Goal: Find specific page/section: Find specific page/section

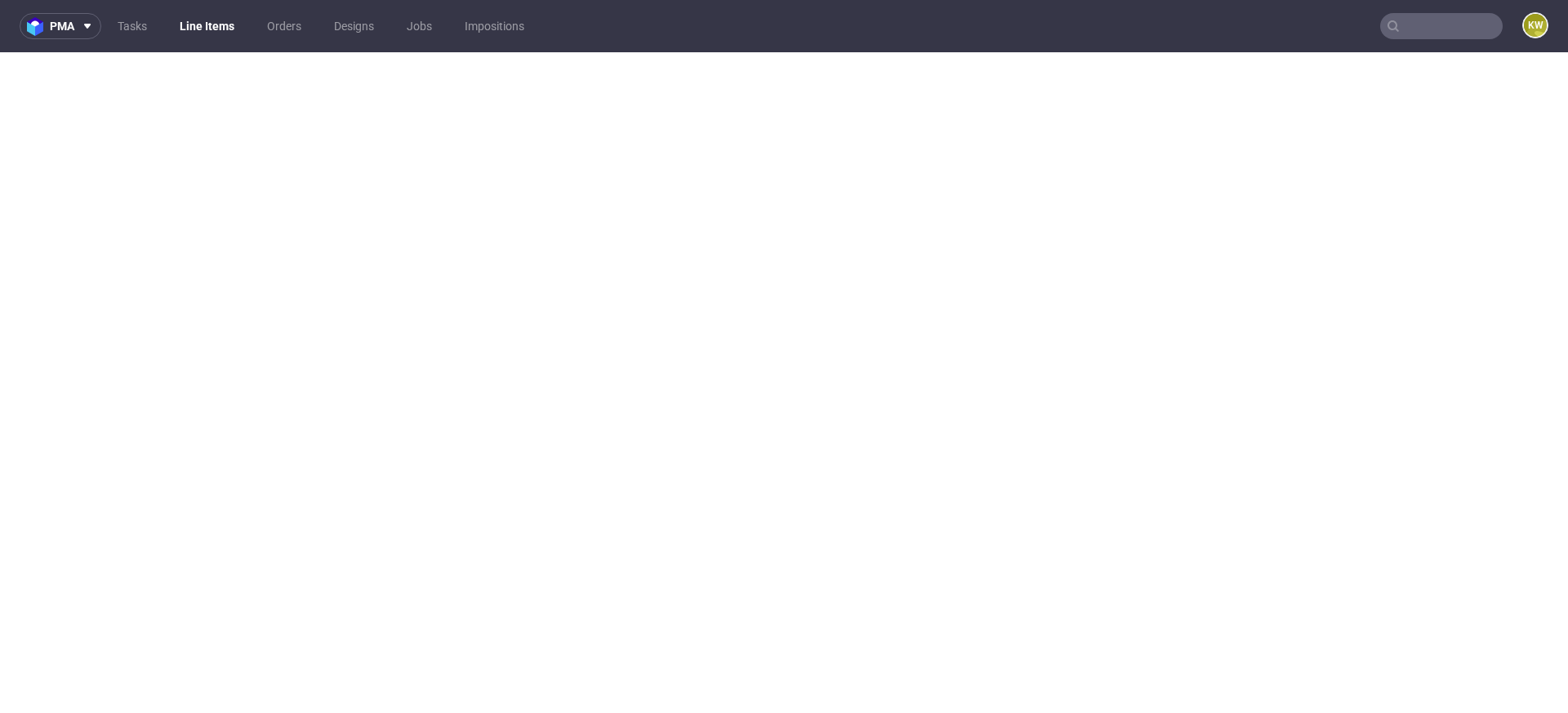
select select "in_progress"
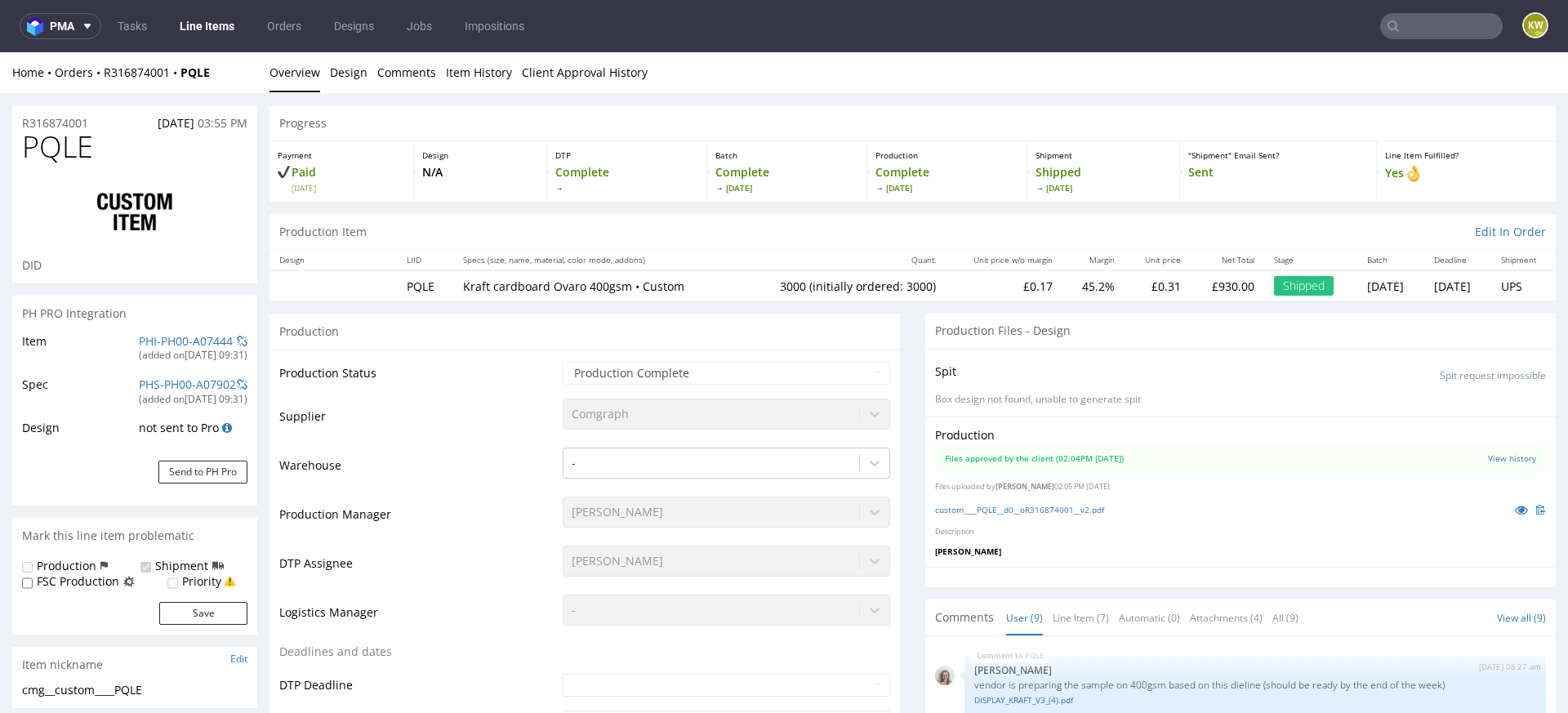
scroll to position [250, 0]
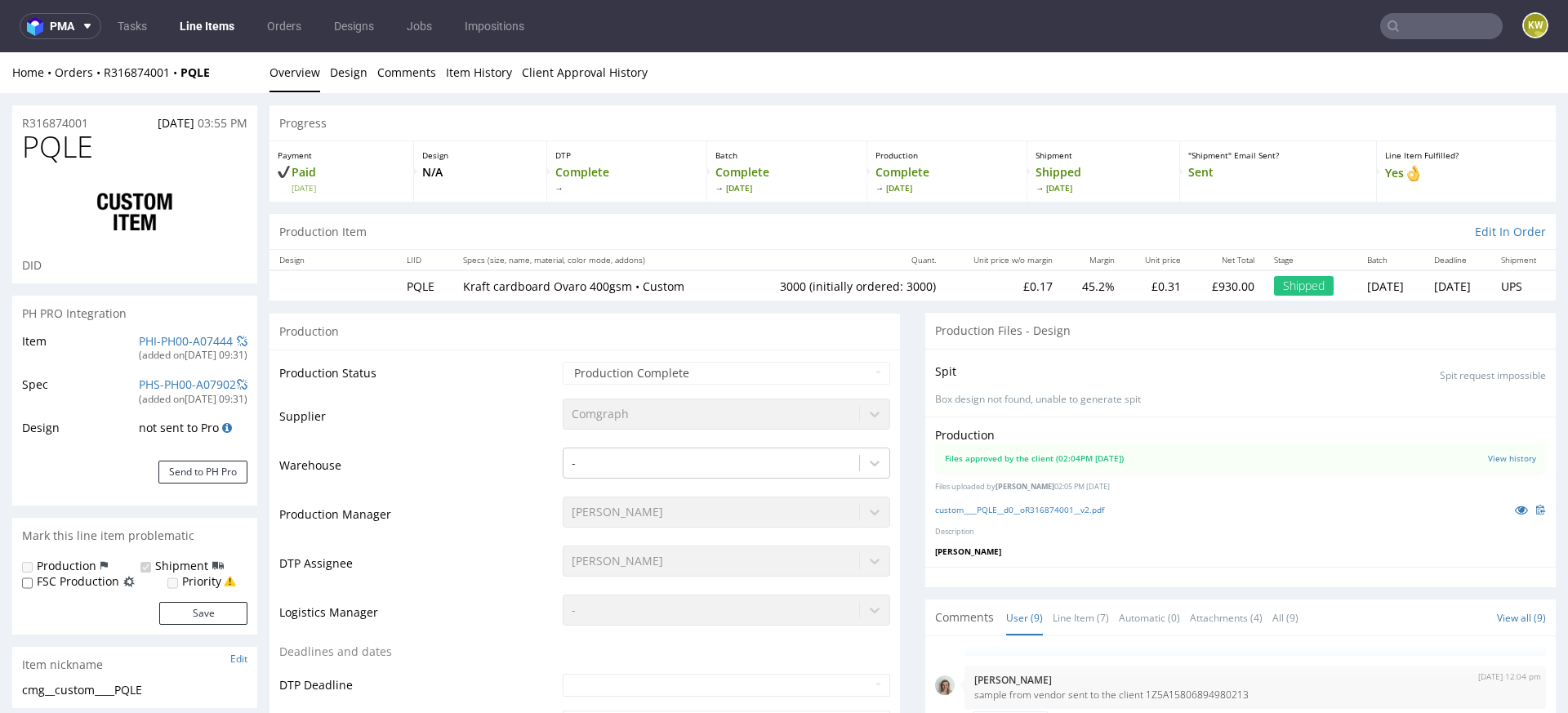
click at [197, 30] on link "Line Items" at bounding box center [207, 25] width 75 height 26
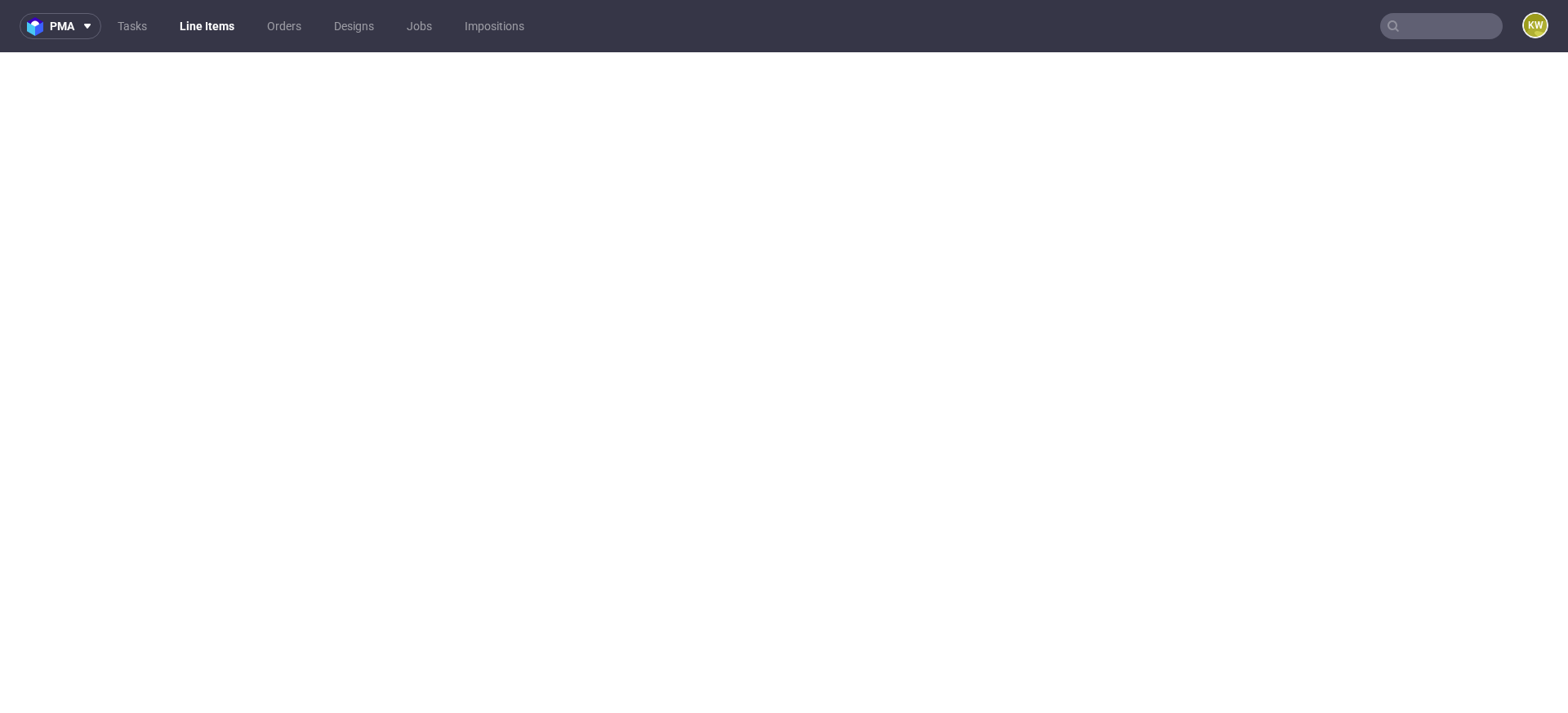
select select "in_progress"
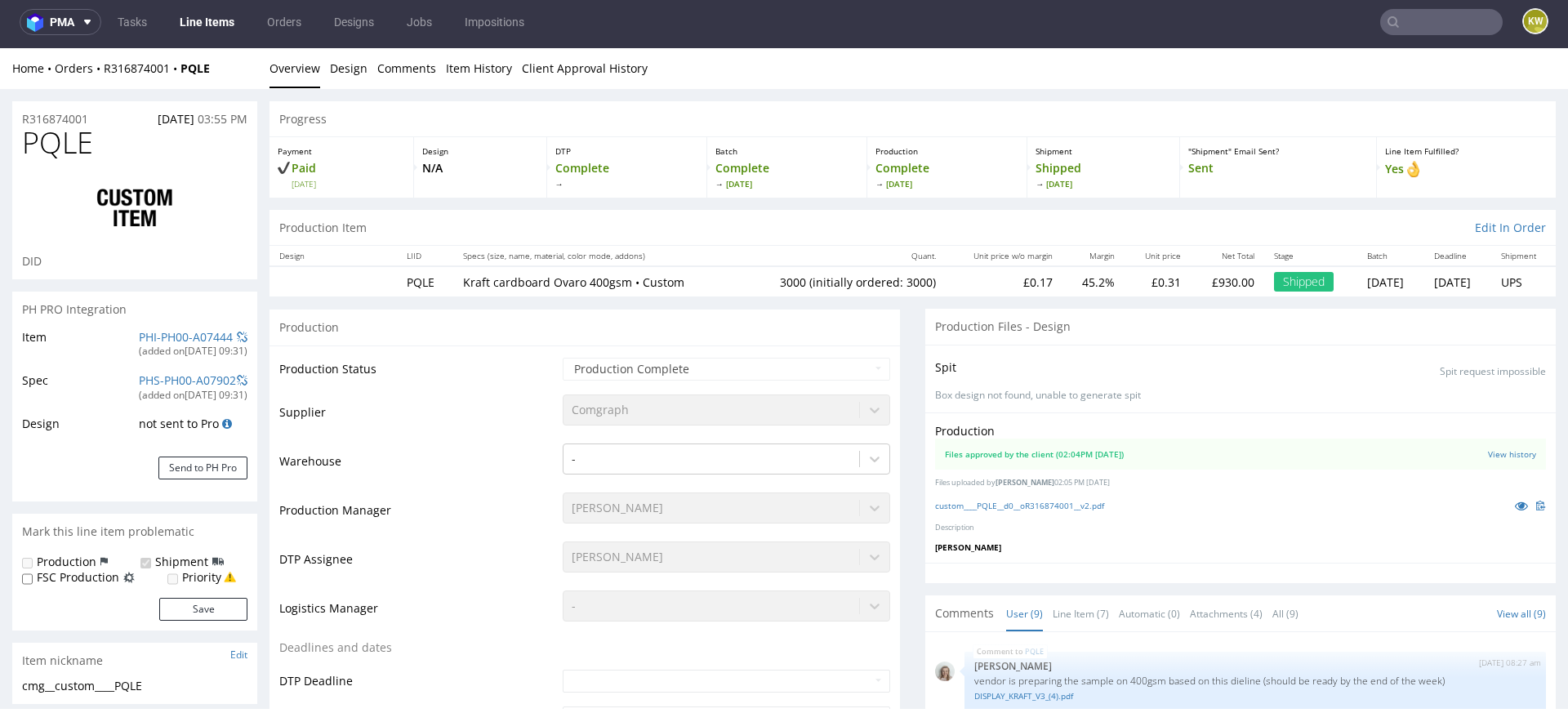
scroll to position [250, 0]
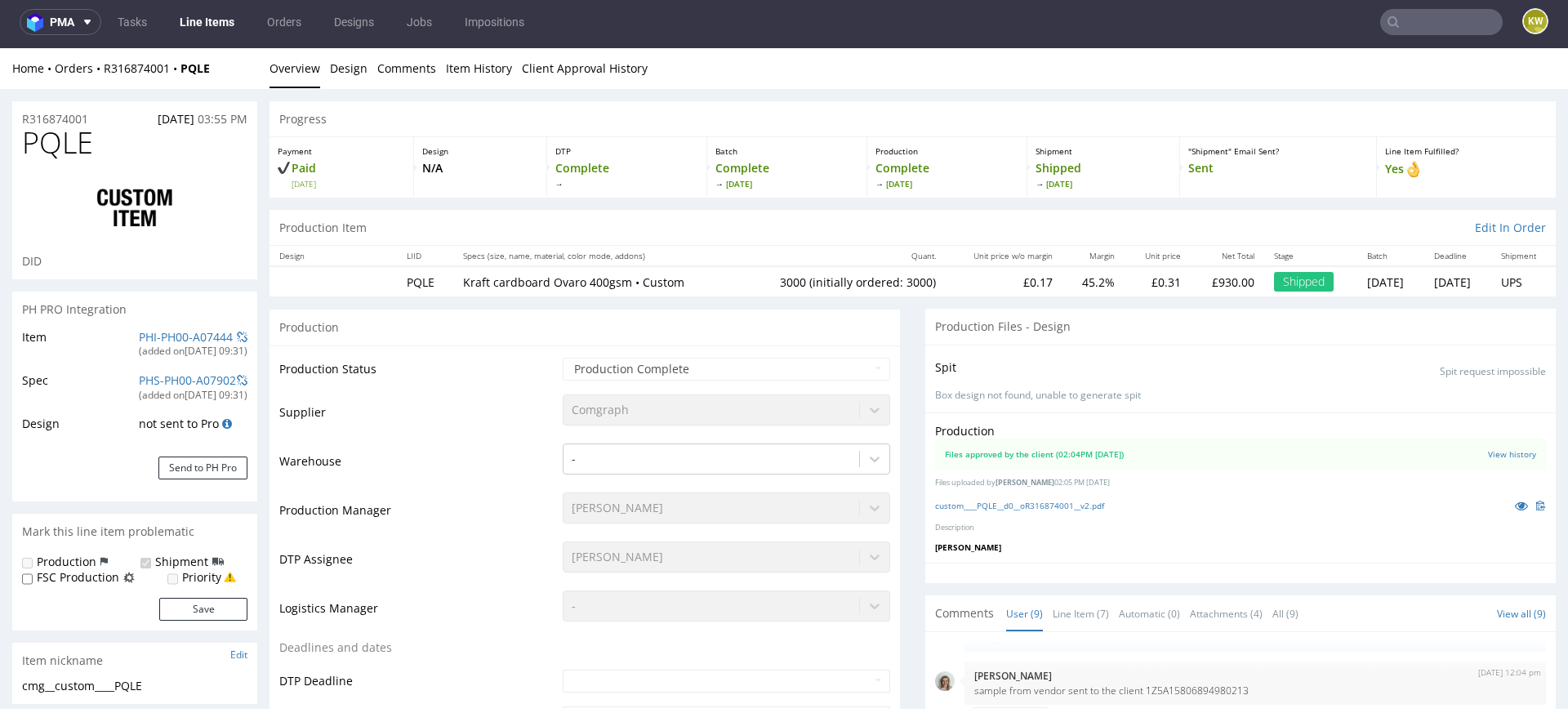
click at [193, 12] on link "Line Items" at bounding box center [207, 22] width 75 height 26
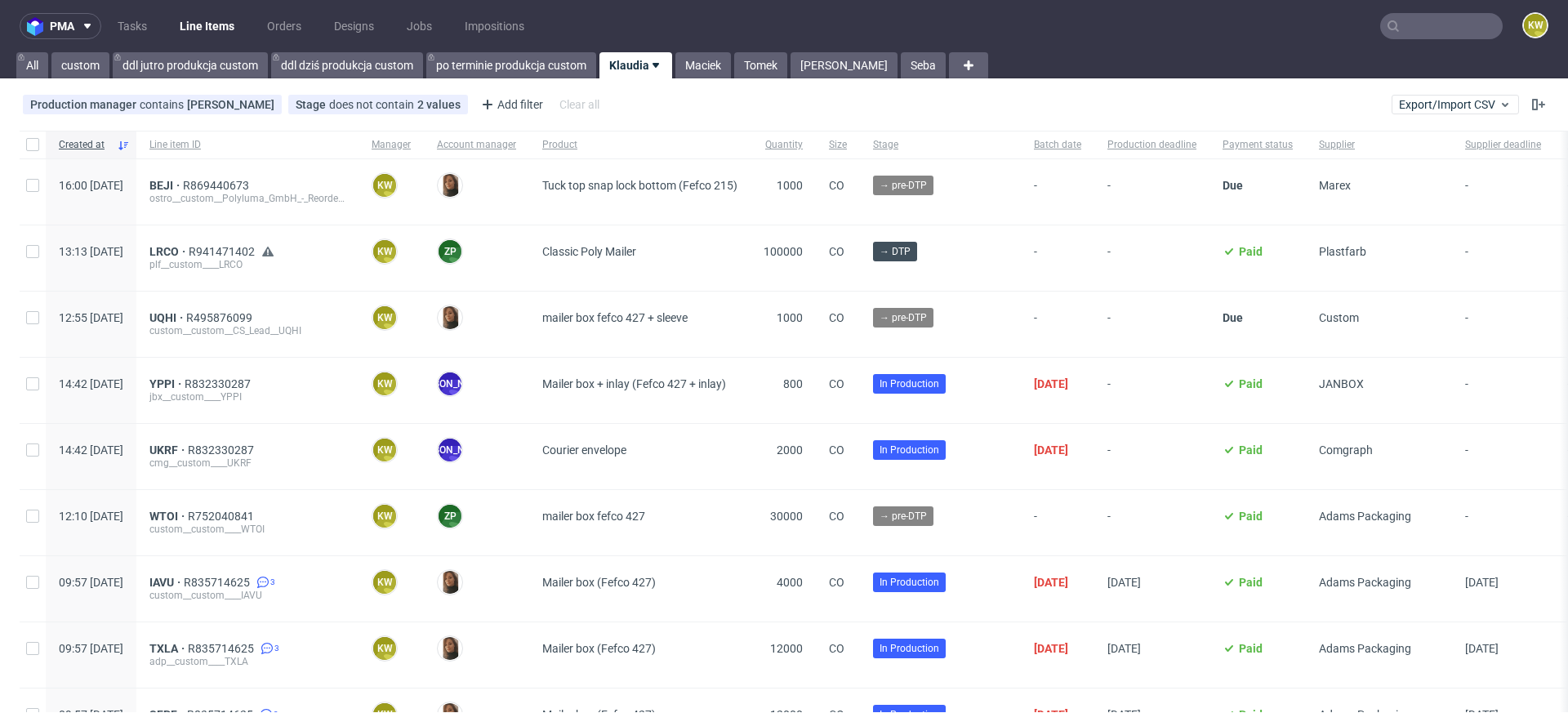
click at [1401, 31] on input "text" at bounding box center [1442, 25] width 122 height 26
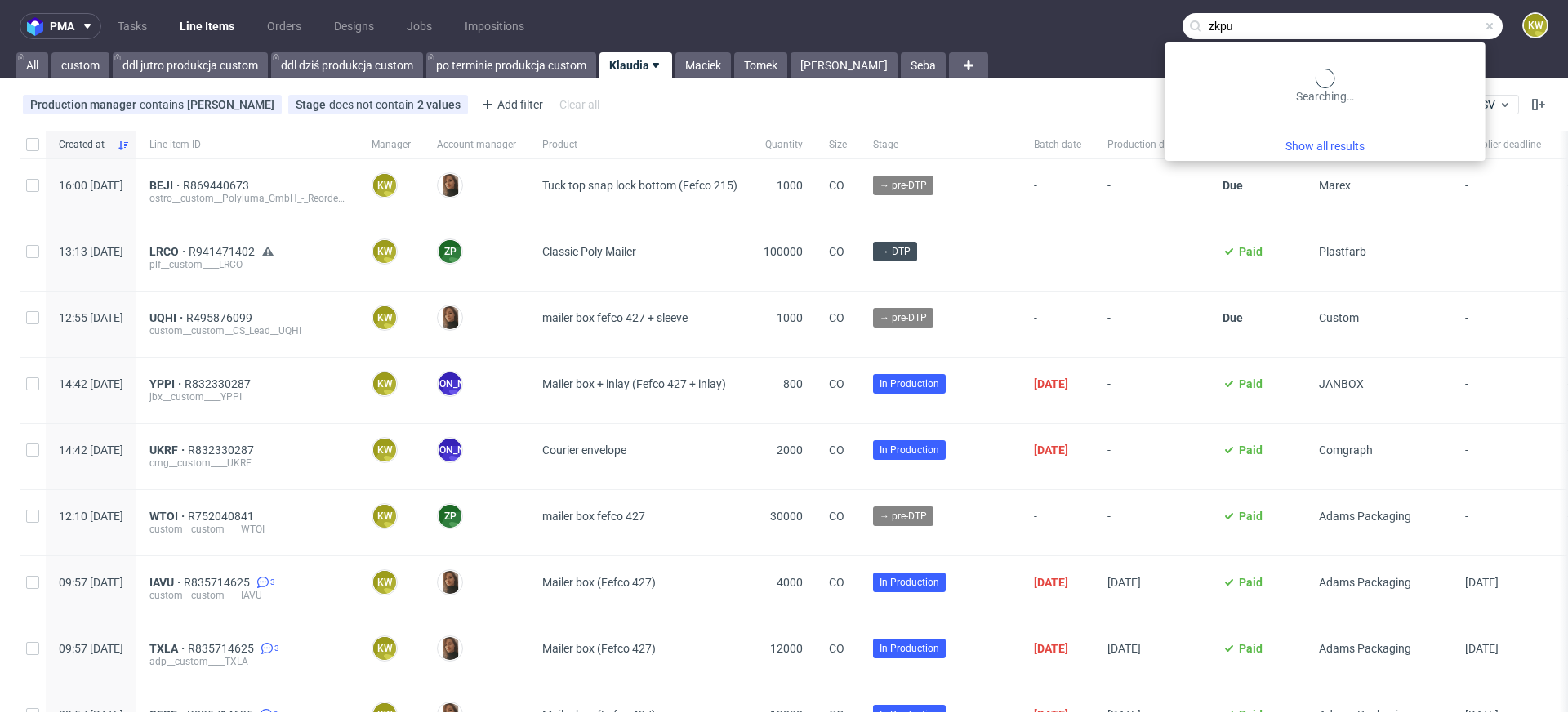
type input "zkpu"
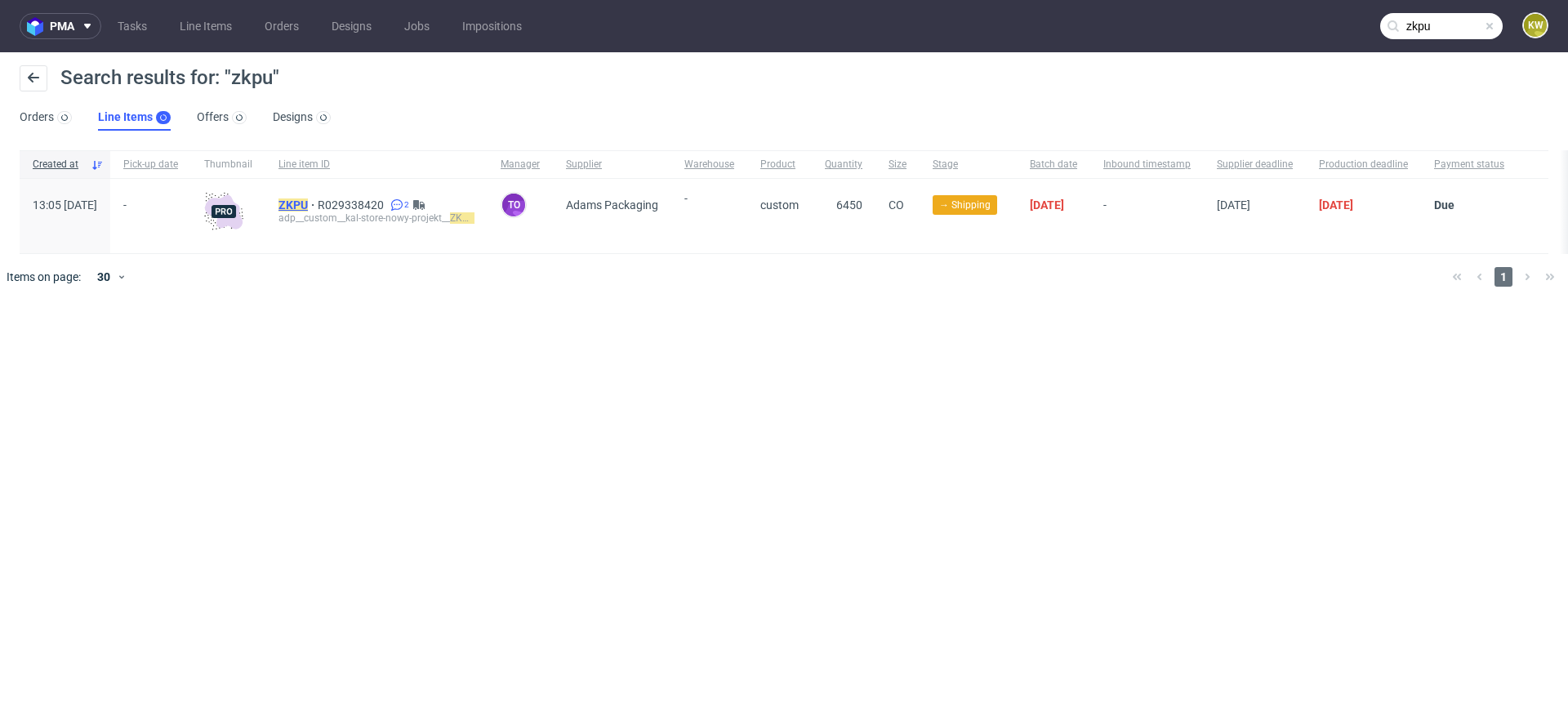
click at [308, 203] on mark "ZKPU" at bounding box center [293, 205] width 30 height 13
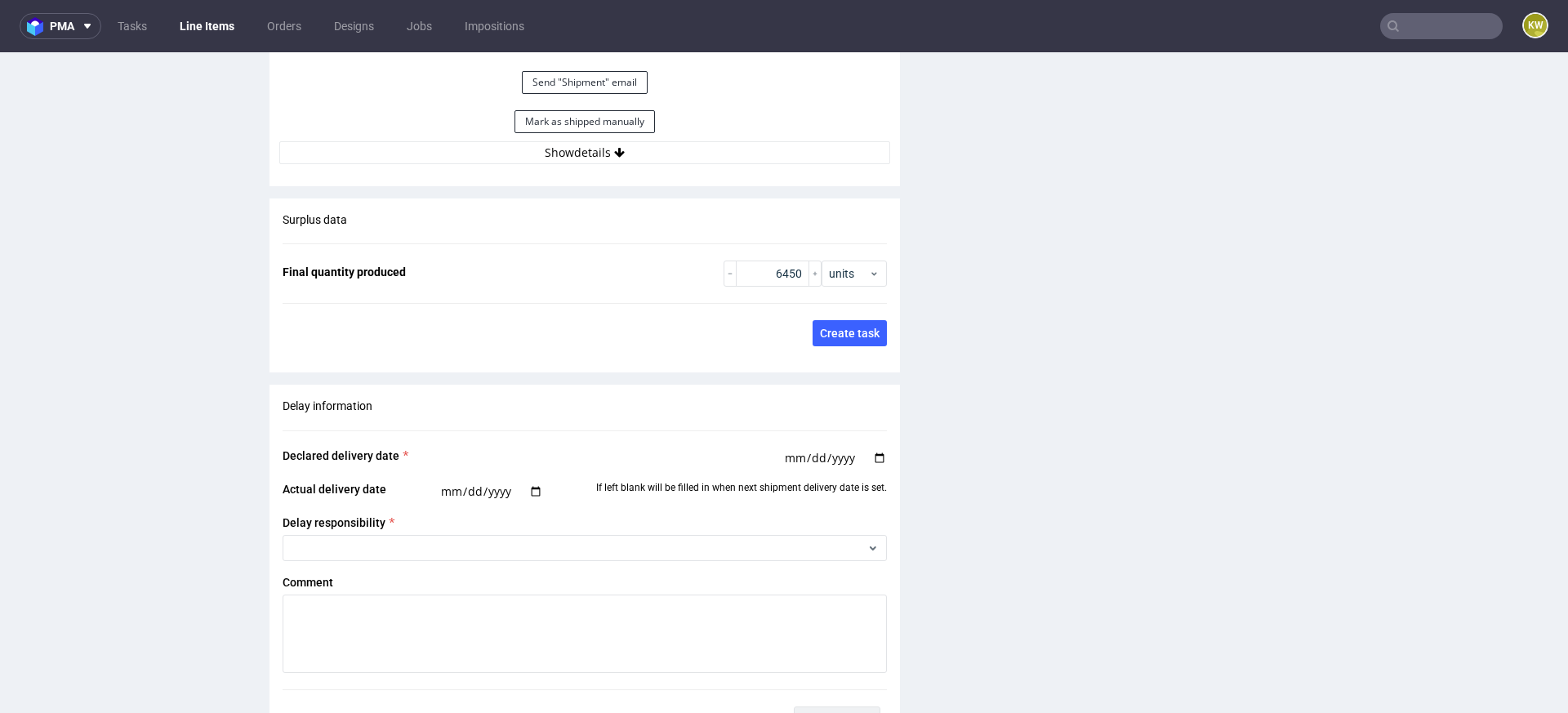
scroll to position [2489, 0]
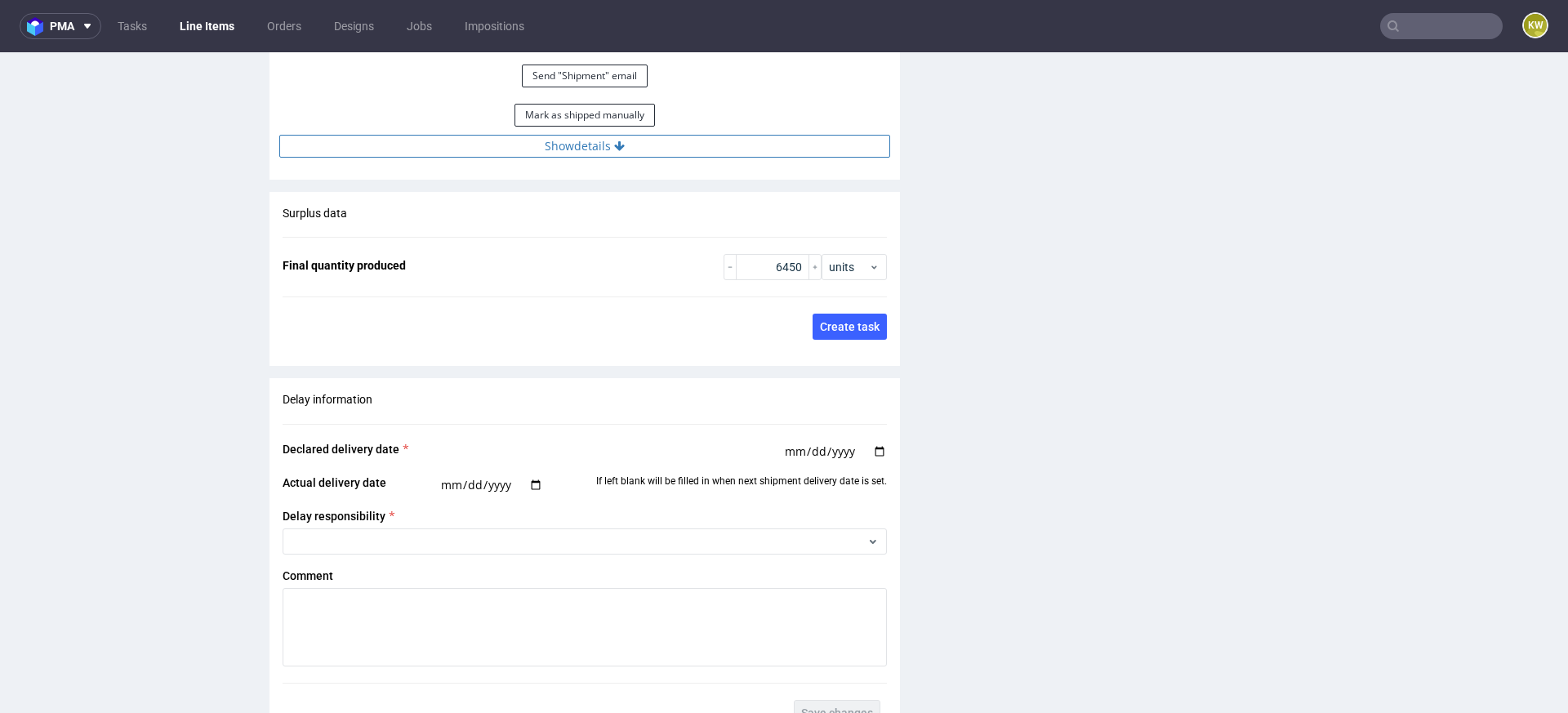
click at [707, 145] on button "Show details" at bounding box center [585, 146] width 611 height 23
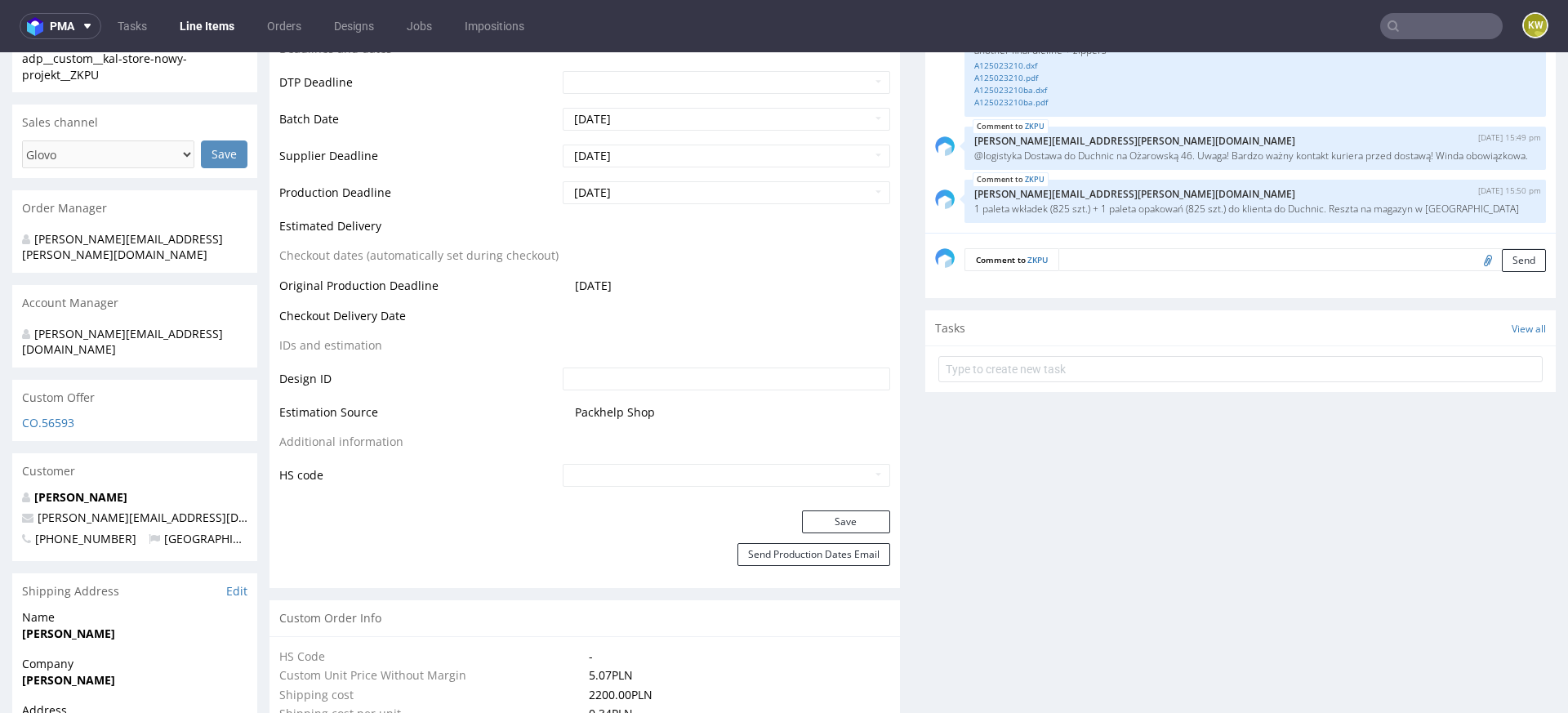
scroll to position [623, 0]
